Goal: Information Seeking & Learning: Learn about a topic

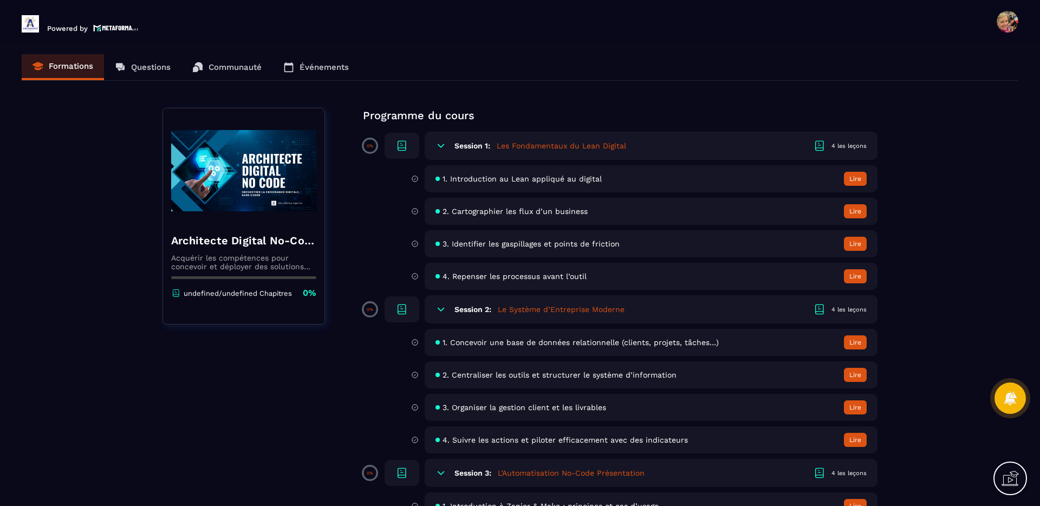
click at [862, 176] on button "Lire" at bounding box center [855, 179] width 23 height 14
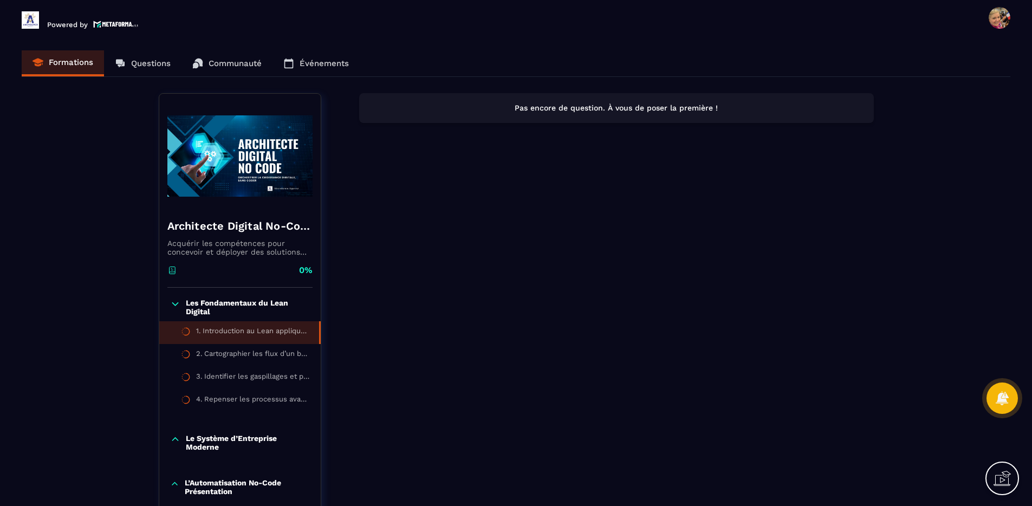
scroll to position [5, 0]
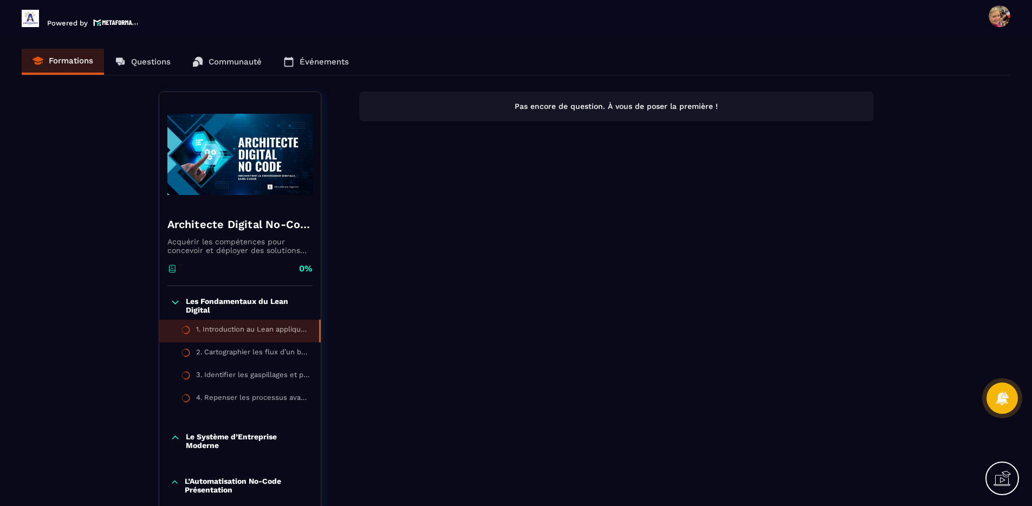
click at [151, 60] on div "Formations Questions Communauté Événements" at bounding box center [516, 62] width 989 height 27
click at [150, 61] on div "Formations Questions Communauté Événements" at bounding box center [516, 62] width 989 height 27
click at [225, 64] on div "Formations Questions Communauté Événements" at bounding box center [516, 62] width 989 height 27
click at [338, 67] on div "Formations Questions Communauté Événements" at bounding box center [516, 62] width 989 height 27
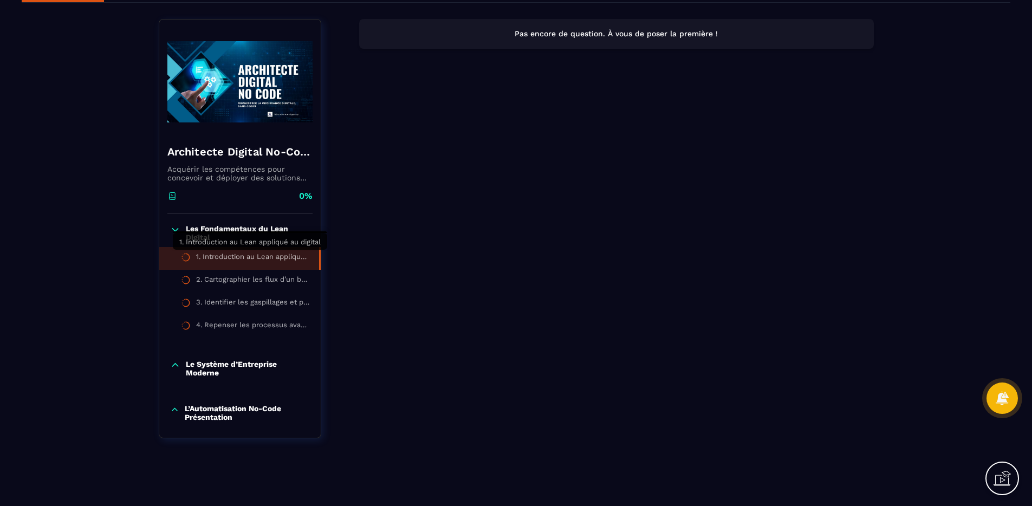
scroll to position [0, 0]
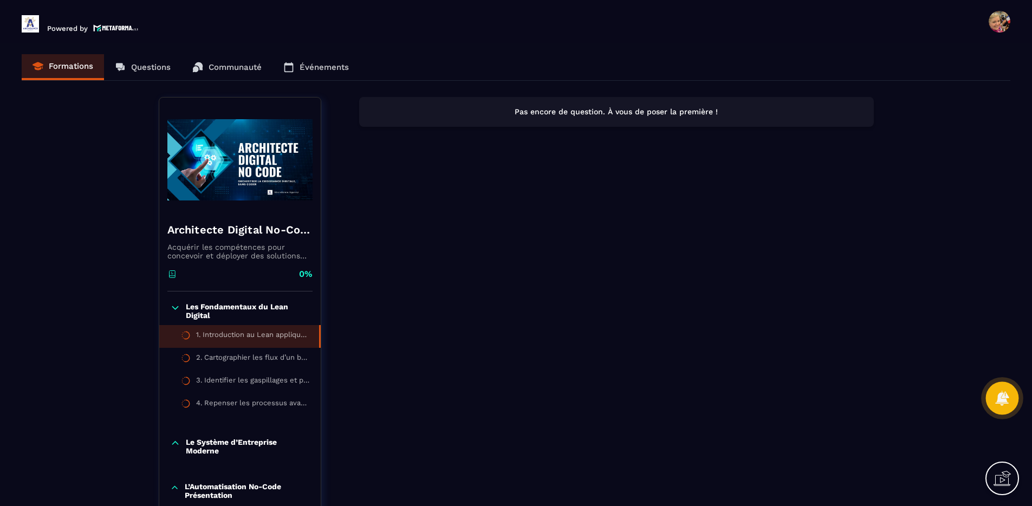
click at [1000, 400] on icon at bounding box center [1002, 398] width 14 height 15
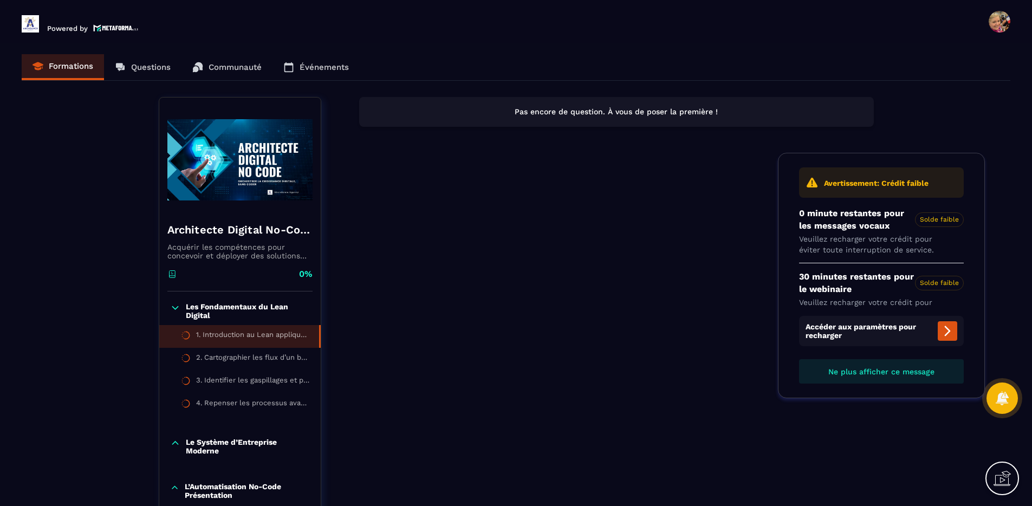
click at [919, 373] on span "Ne plus afficher ce message" at bounding box center [882, 371] width 106 height 9
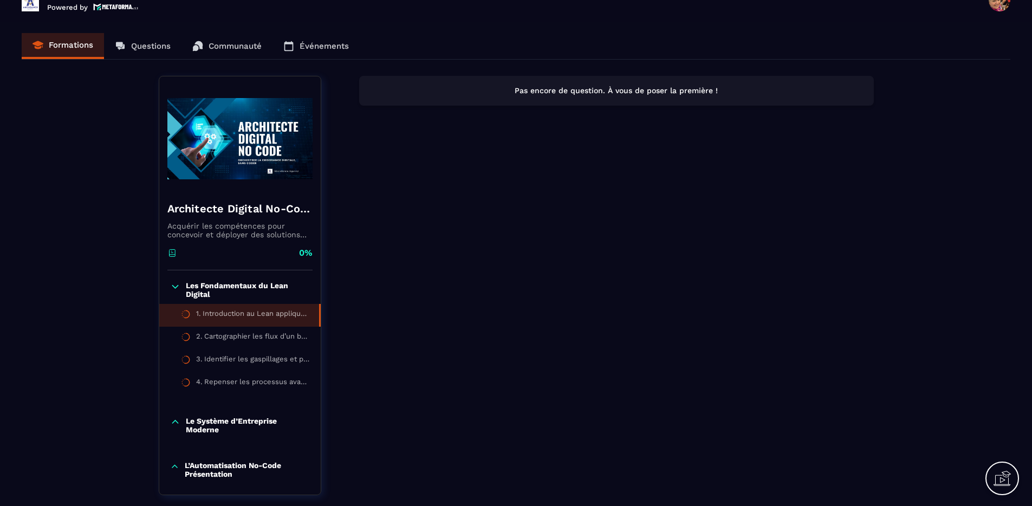
scroll to position [25, 0]
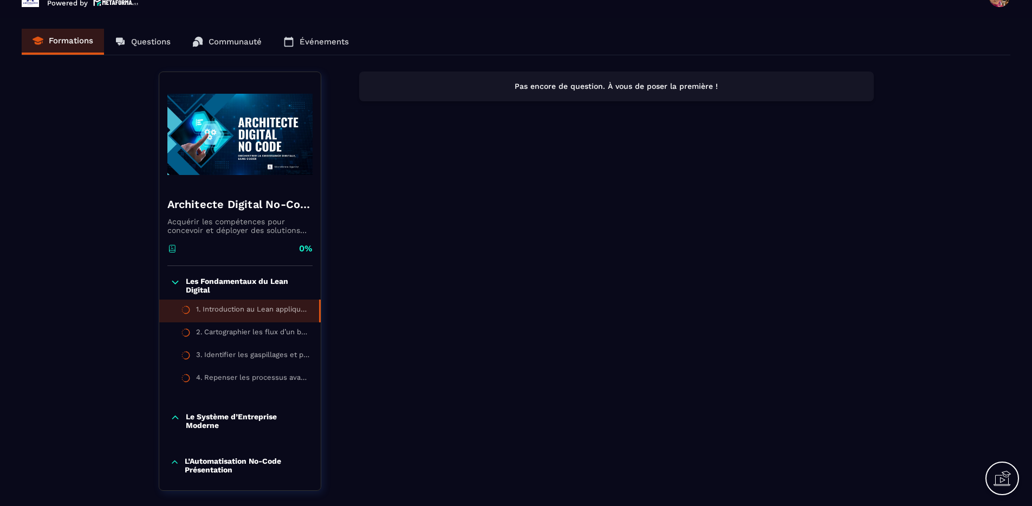
click at [137, 43] on div "Formations Questions Communauté Événements" at bounding box center [516, 42] width 989 height 27
click at [219, 46] on div "Formations Questions Communauté Événements" at bounding box center [516, 42] width 989 height 27
click at [321, 44] on div "Formations Questions Communauté Événements" at bounding box center [516, 42] width 989 height 27
